Goal: Communication & Community: Answer question/provide support

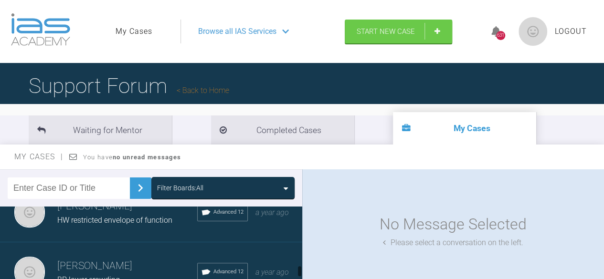
scroll to position [668, 0]
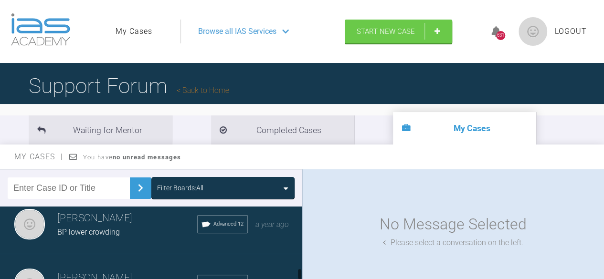
click at [124, 235] on div "BP lower crowding" at bounding box center [127, 232] width 140 height 12
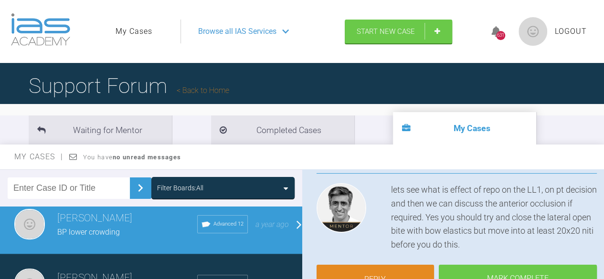
scroll to position [143, 0]
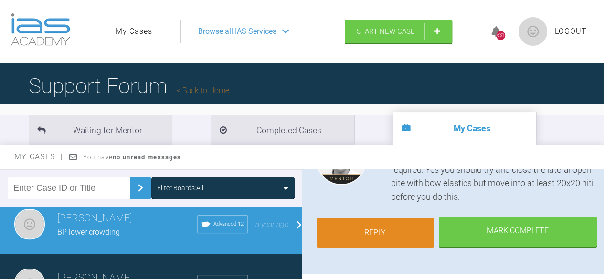
click at [370, 235] on link "Reply" at bounding box center [375, 233] width 118 height 30
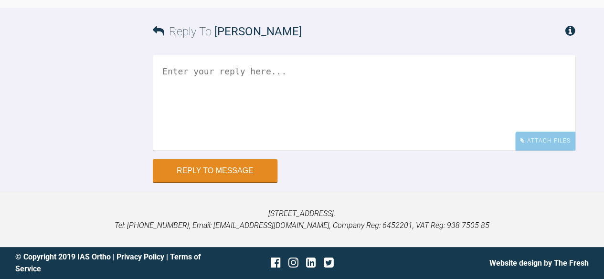
scroll to position [10824, 0]
click at [209, 69] on textarea at bounding box center [364, 102] width 422 height 95
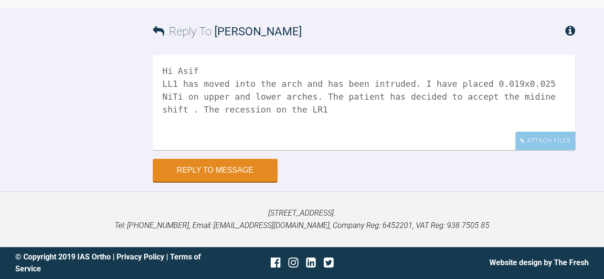
scroll to position [10204, 0]
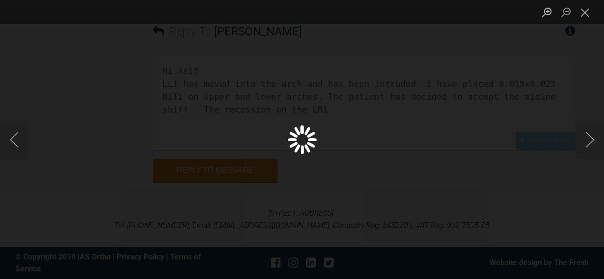
click at [362, 133] on div "Lightbox" at bounding box center [302, 139] width 604 height 279
click at [585, 15] on button "Close lightbox" at bounding box center [584, 12] width 19 height 17
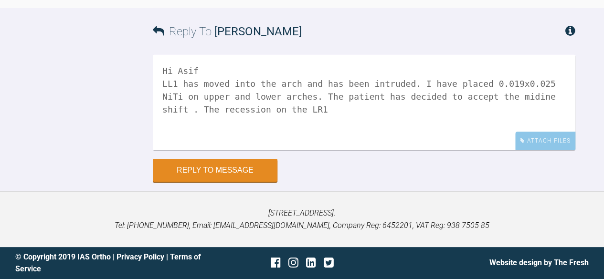
scroll to position [10824, 0]
click at [281, 111] on textarea "Hi Asif LL1 has moved into the arch and has been intruded. I have placed 0.019x…" at bounding box center [364, 102] width 422 height 95
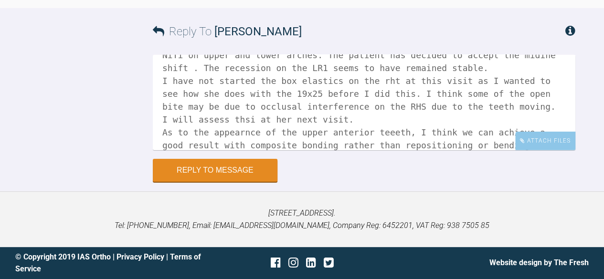
scroll to position [54, 0]
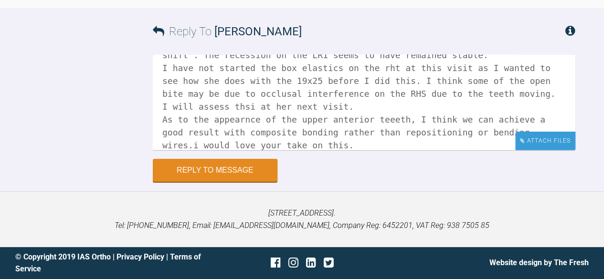
type textarea "Hi Asif LL1 has moved into the arch and has been intruded. I have placed 0.019x…"
click at [532, 144] on div "Attach Files" at bounding box center [545, 141] width 60 height 19
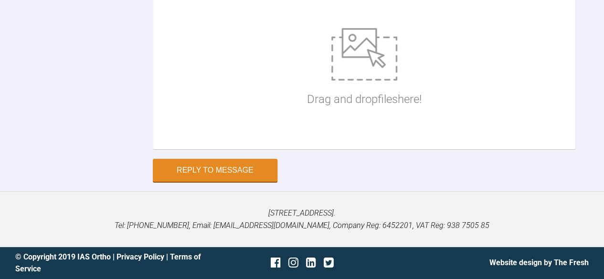
click at [263, 149] on div "Drag and drop files here!" at bounding box center [364, 68] width 422 height 162
type input "C:\fakepath\bp 0825 ant.jpg"
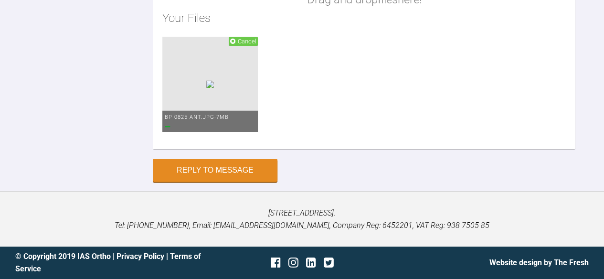
click at [276, 149] on div "Drag and drop files here! Your Files Cancel bp 0825 ant.jpg - 7MB" at bounding box center [364, 34] width 422 height 230
type input "C:\fakepath\bp 0825 left.jpg"
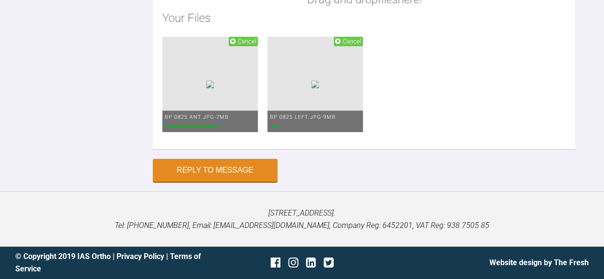
click at [257, 149] on div "Drag and drop files here! Your Files Cancel bp 0825 ant.jpg - 7MB Cancel bp 082…" at bounding box center [364, 34] width 422 height 230
type input "C:\fakepath\bp 825 ant apart.jpg"
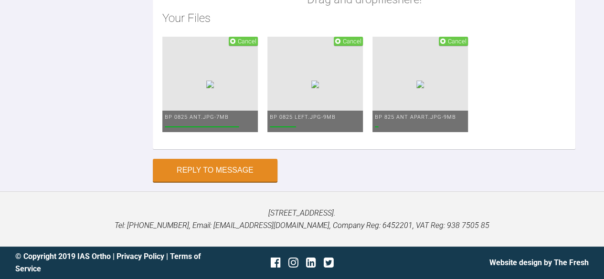
click at [249, 149] on div "Drag and drop files here! Your Files Cancel bp 0825 ant.jpg - 7MB Cancel bp 082…" at bounding box center [364, 34] width 422 height 230
type input "C:\fakepath\bp 825 lower.jpg"
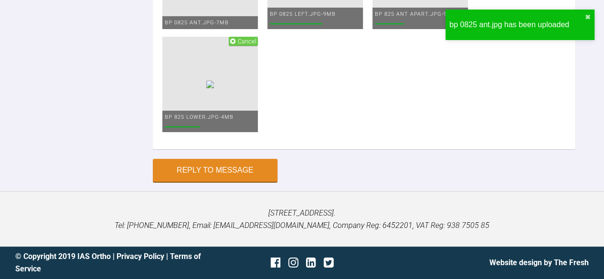
type input "C:\fakepath\bp 825 upper.jpg"
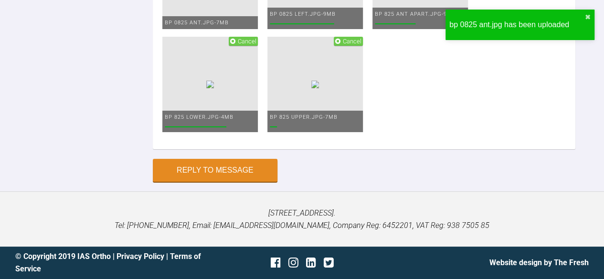
type input "C:\fakepath\bp 825smile.jpg"
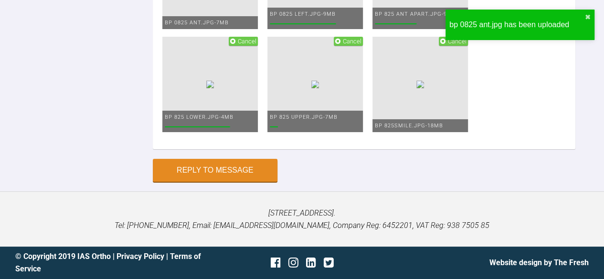
type input "C:\fakepath\bp left apart.jpg"
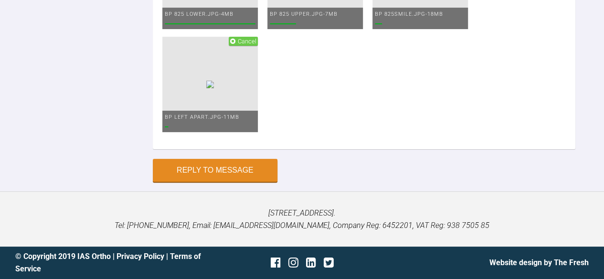
type input "C:\fakepath\bp rht 825.jpg"
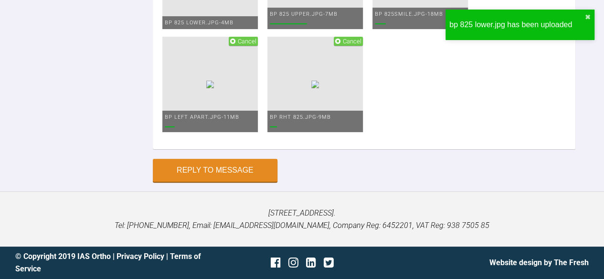
type input "C:\fakepath\bp rht apart 825.jpg"
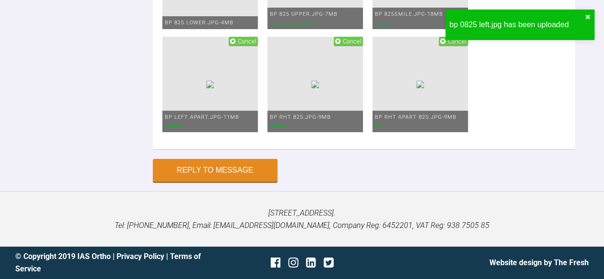
type input "C:\fakepath\bp smile close up 825.jpg"
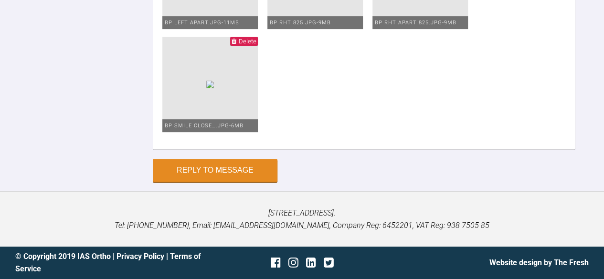
scroll to position [0, 0]
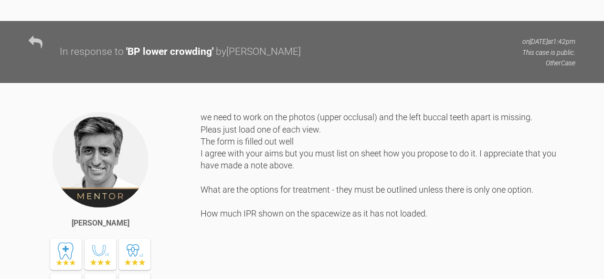
scroll to position [938, 0]
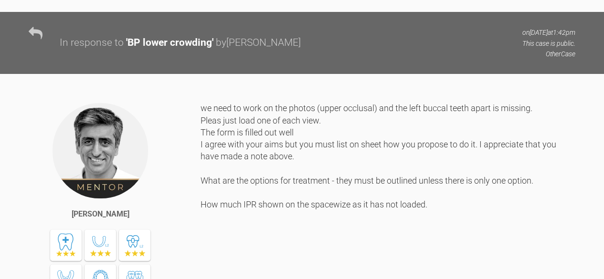
type textarea "Hi Asif LL1 has moved into the arch and has been intruded. I have placed 0.019x…"
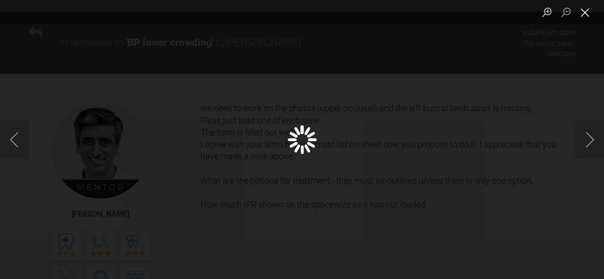
click at [585, 15] on button "Close lightbox" at bounding box center [584, 12] width 19 height 17
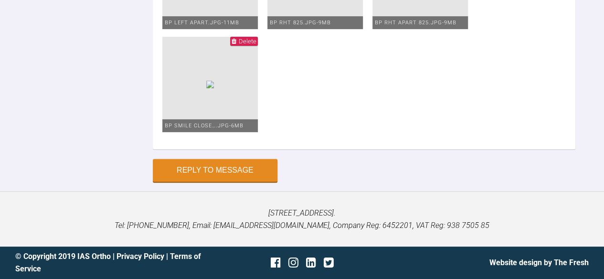
scroll to position [11580, 0]
click at [260, 173] on button "Reply to Message" at bounding box center [215, 171] width 125 height 23
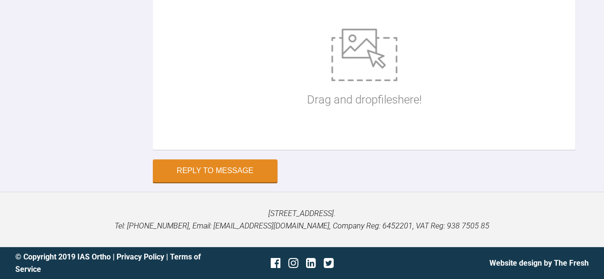
scroll to position [10981, 0]
